Goal: Find specific page/section: Find specific page/section

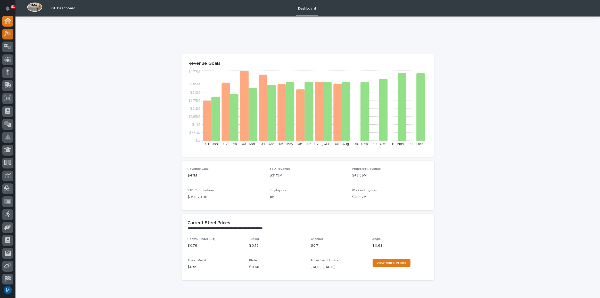
click at [11, 35] on div at bounding box center [7, 34] width 11 height 11
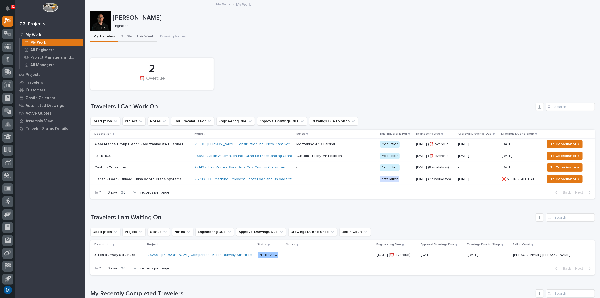
click at [143, 38] on button "To Shop This Week" at bounding box center [137, 36] width 39 height 11
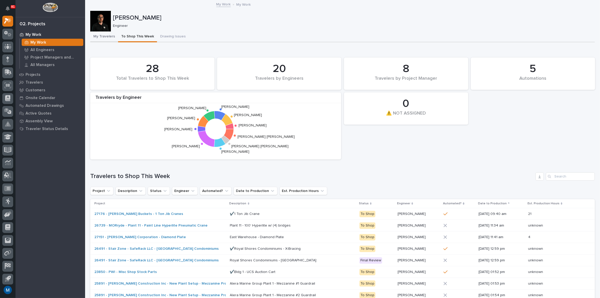
click at [102, 36] on button "My Travelers" at bounding box center [104, 36] width 28 height 11
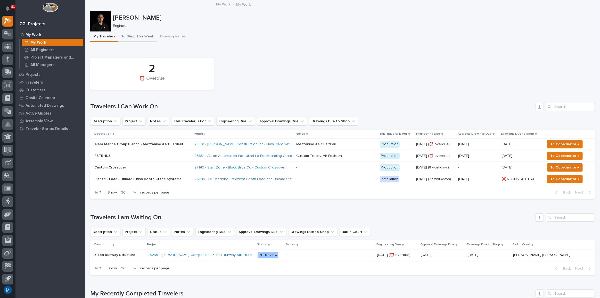
click at [140, 35] on button "To Shop This Week" at bounding box center [137, 36] width 39 height 11
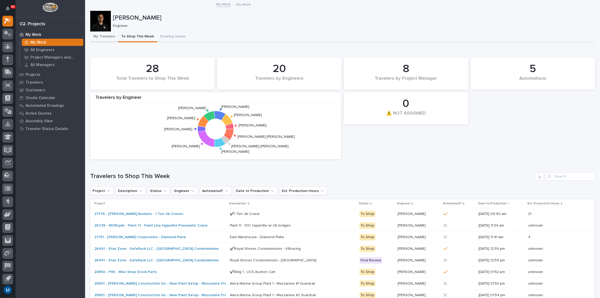
click at [111, 35] on button "My Travelers" at bounding box center [104, 36] width 28 height 11
